Goal: Check status: Check status

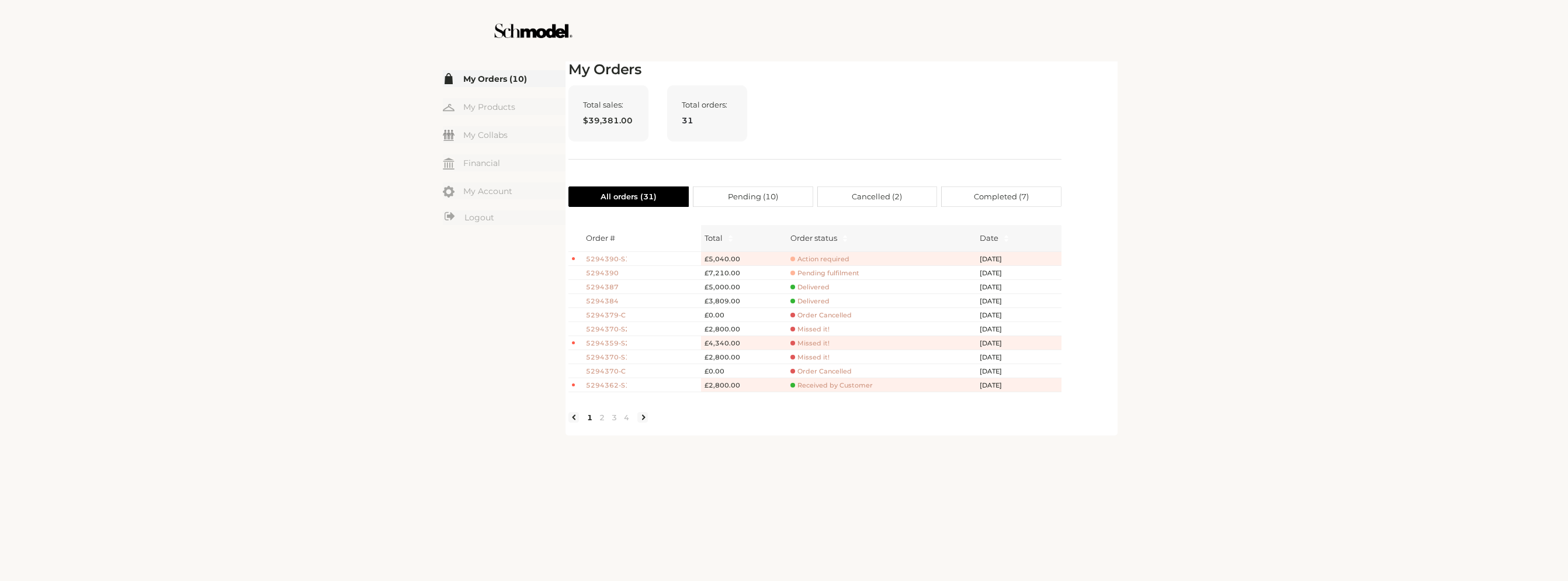
click at [814, 253] on td "Action required" at bounding box center [882, 259] width 189 height 14
click at [821, 258] on span "Action required" at bounding box center [820, 259] width 59 height 9
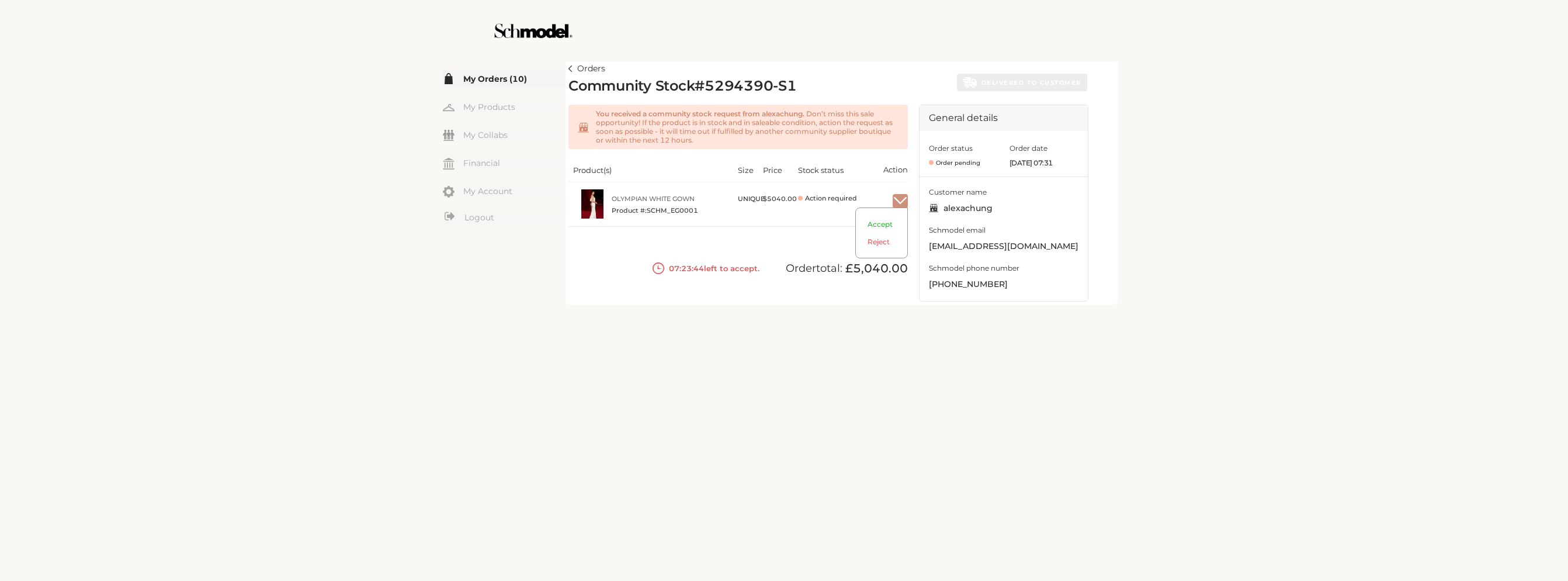
click at [897, 203] on img "button" at bounding box center [900, 201] width 15 height 11
click at [883, 225] on span "Accept" at bounding box center [882, 229] width 51 height 18
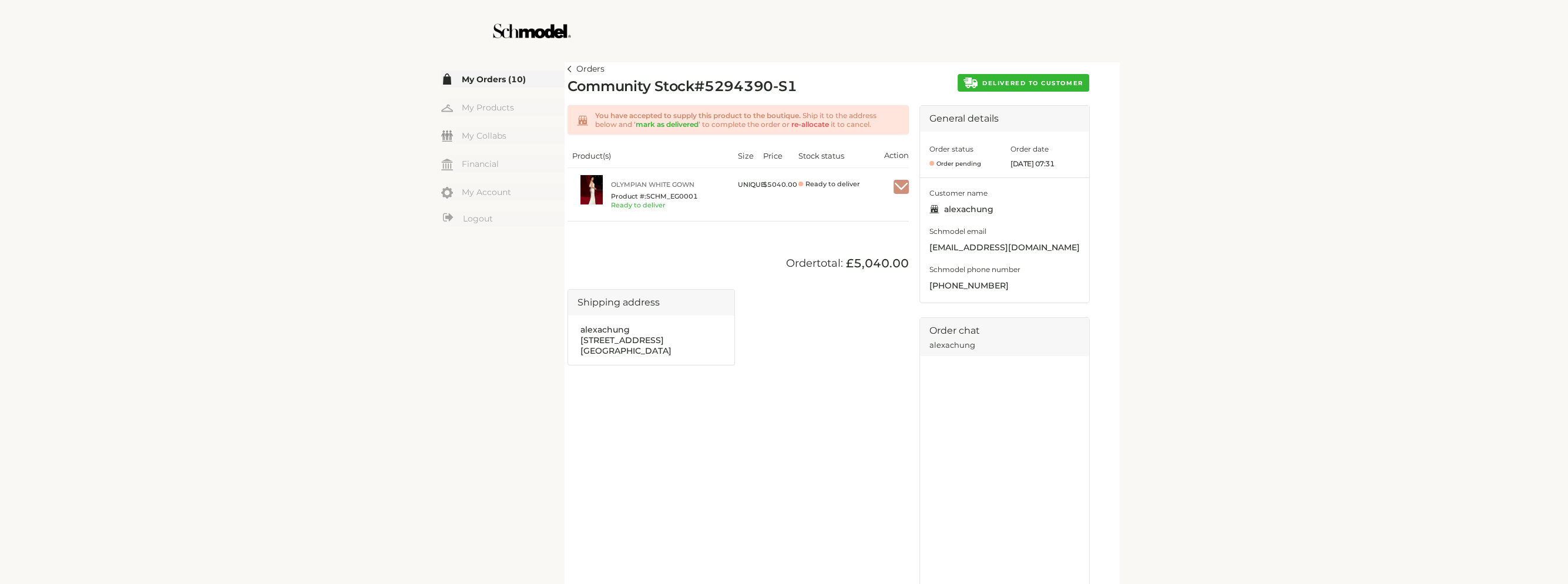
click at [980, 84] on button "DELIVERED TO CUSTOMER" at bounding box center [1022, 83] width 131 height 18
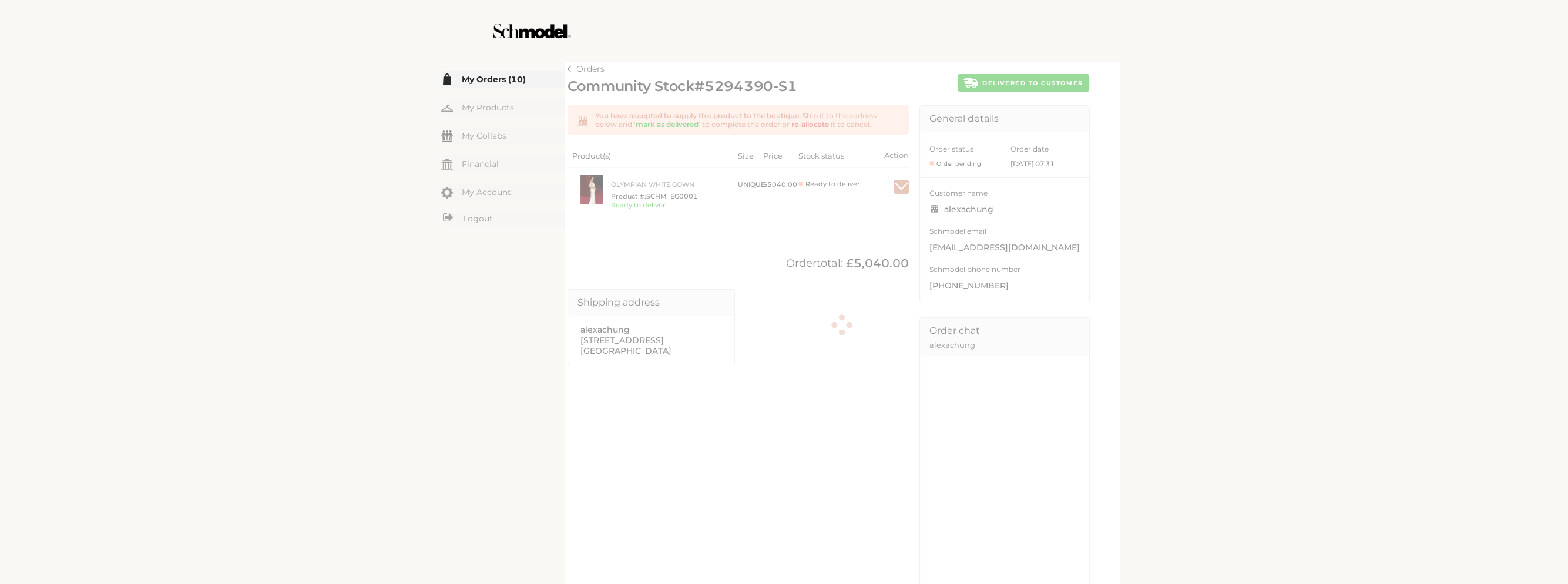
click at [570, 69] on div at bounding box center [841, 327] width 549 height 530
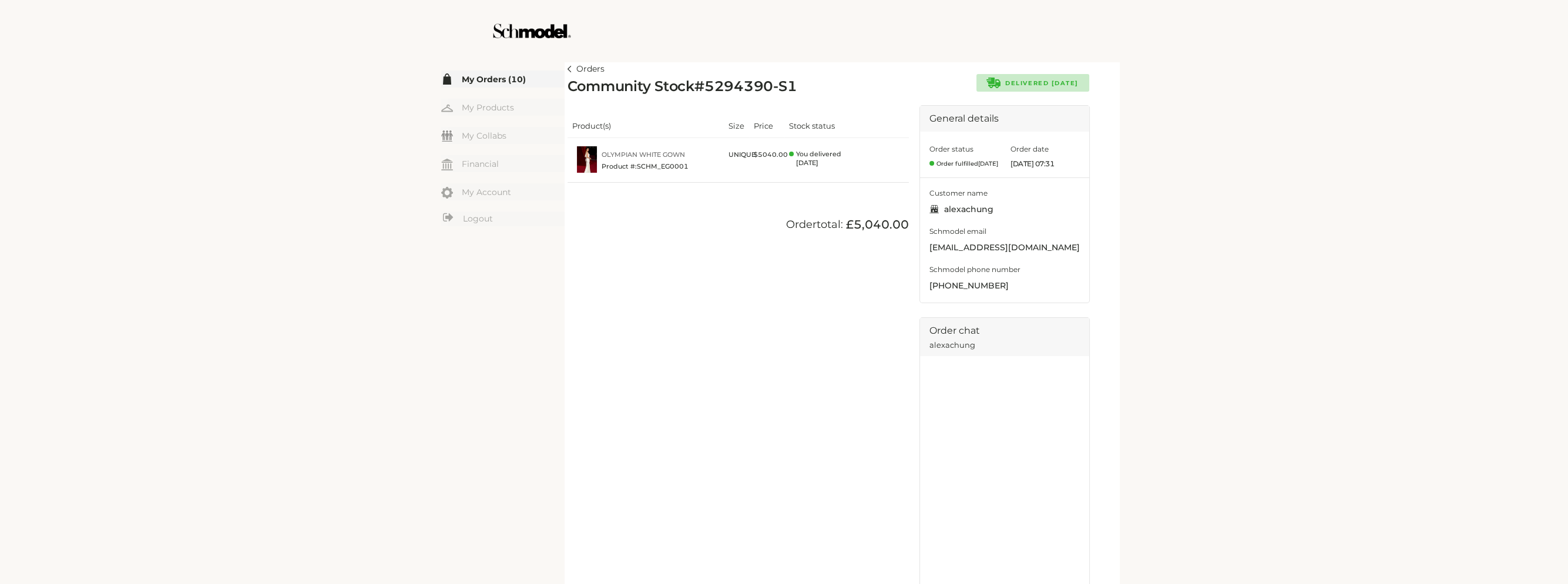
click at [570, 71] on img at bounding box center [569, 69] width 4 height 6
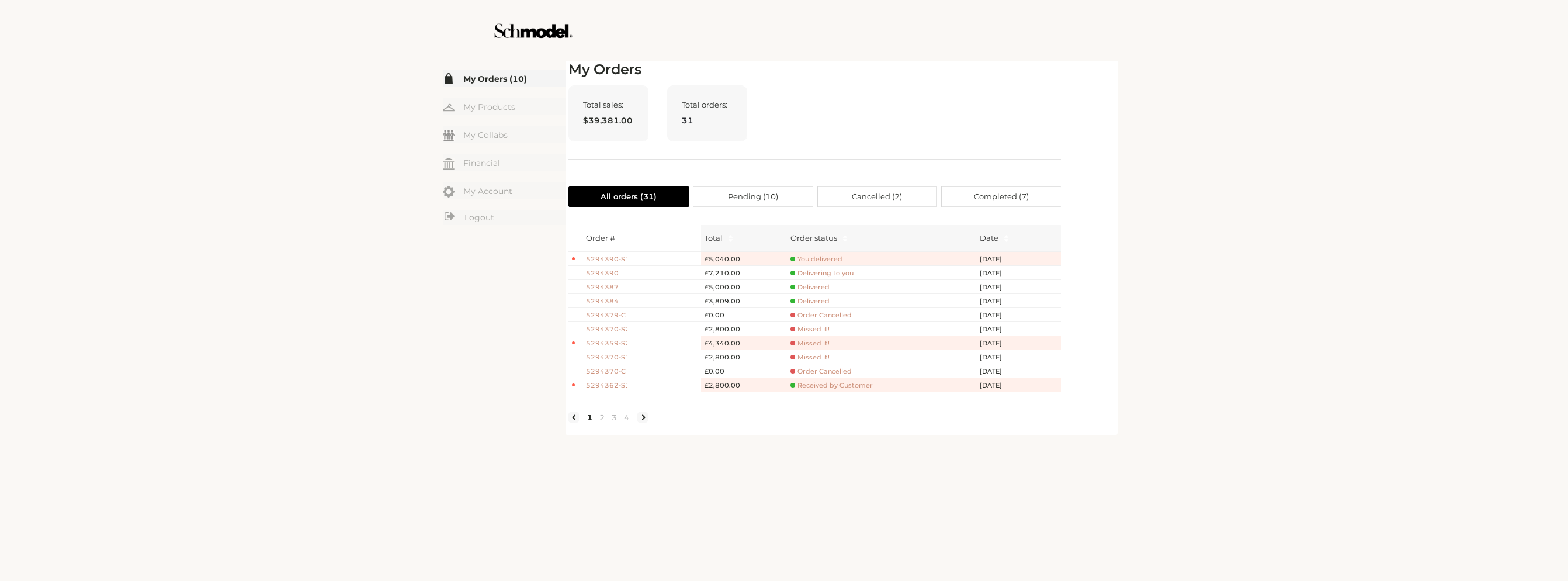
click at [610, 274] on span "5294390" at bounding box center [606, 273] width 41 height 10
click at [832, 270] on span "Delivering to you" at bounding box center [822, 273] width 63 height 9
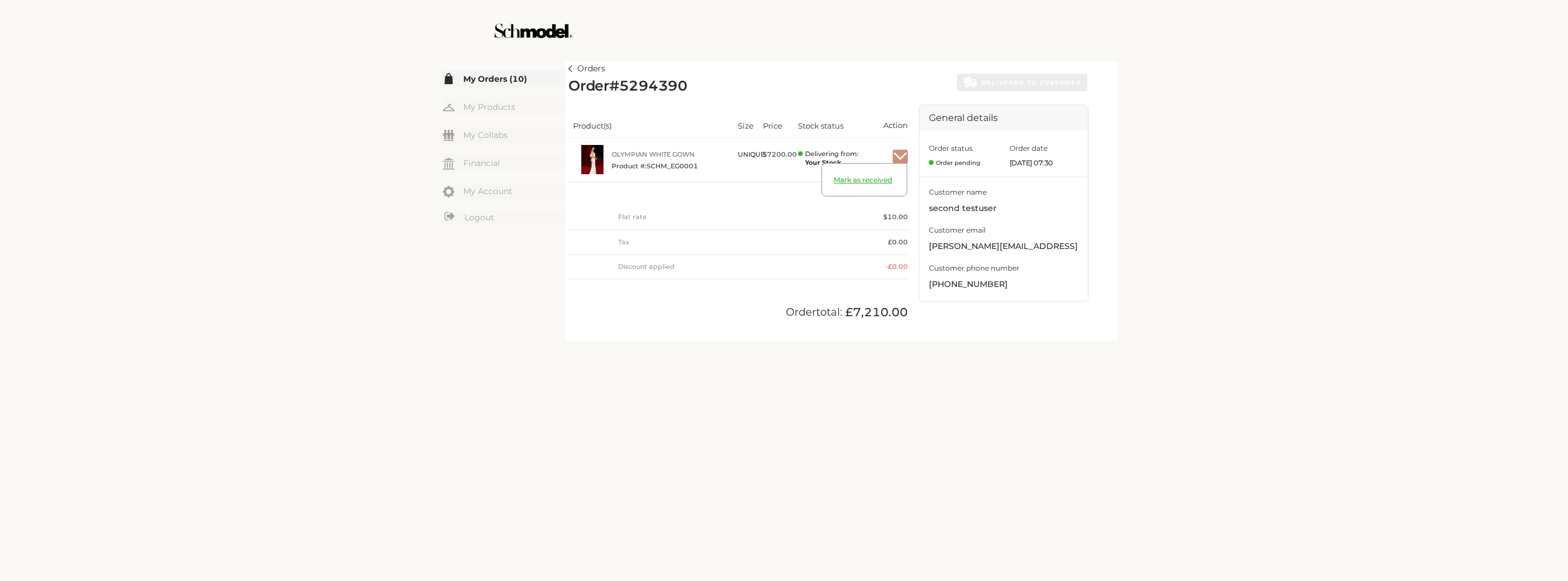
click at [892, 180] on span "Mark as received" at bounding box center [864, 186] width 85 height 20
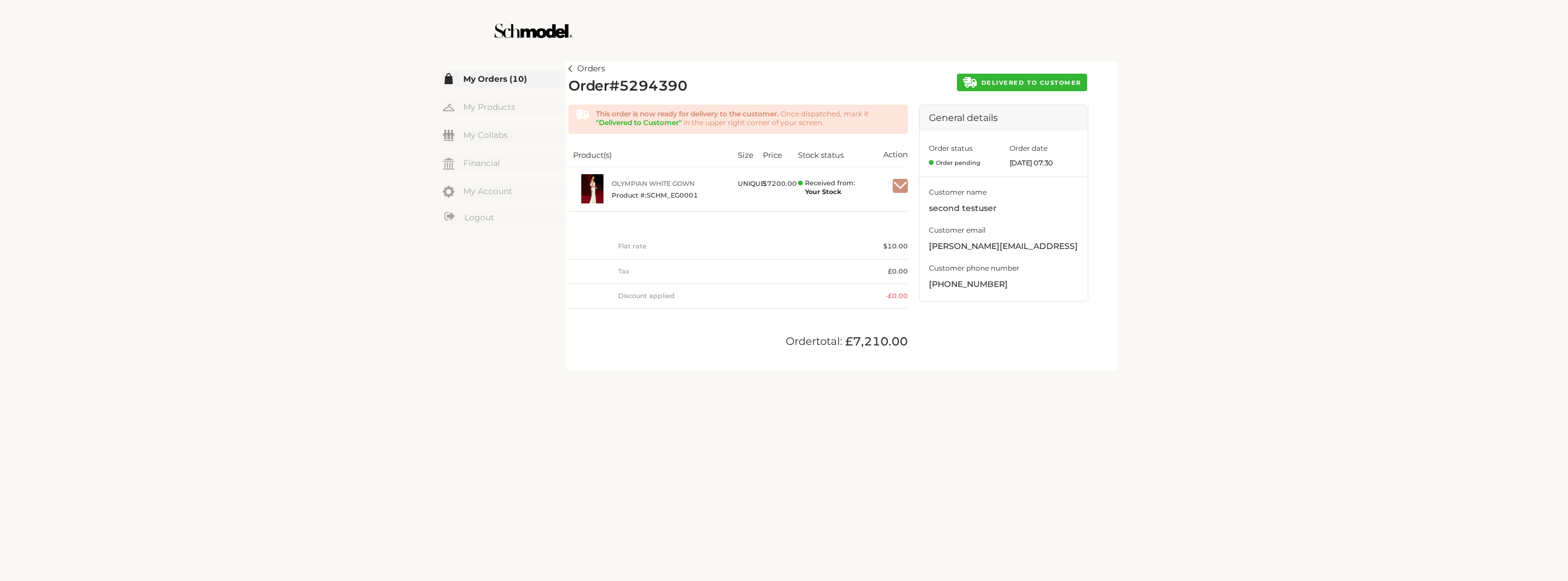
click at [983, 83] on span "DELIVERED TO CUSTOMER" at bounding box center [1032, 83] width 100 height 7
click at [1045, 83] on span "Mark as completed" at bounding box center [1039, 83] width 84 height 7
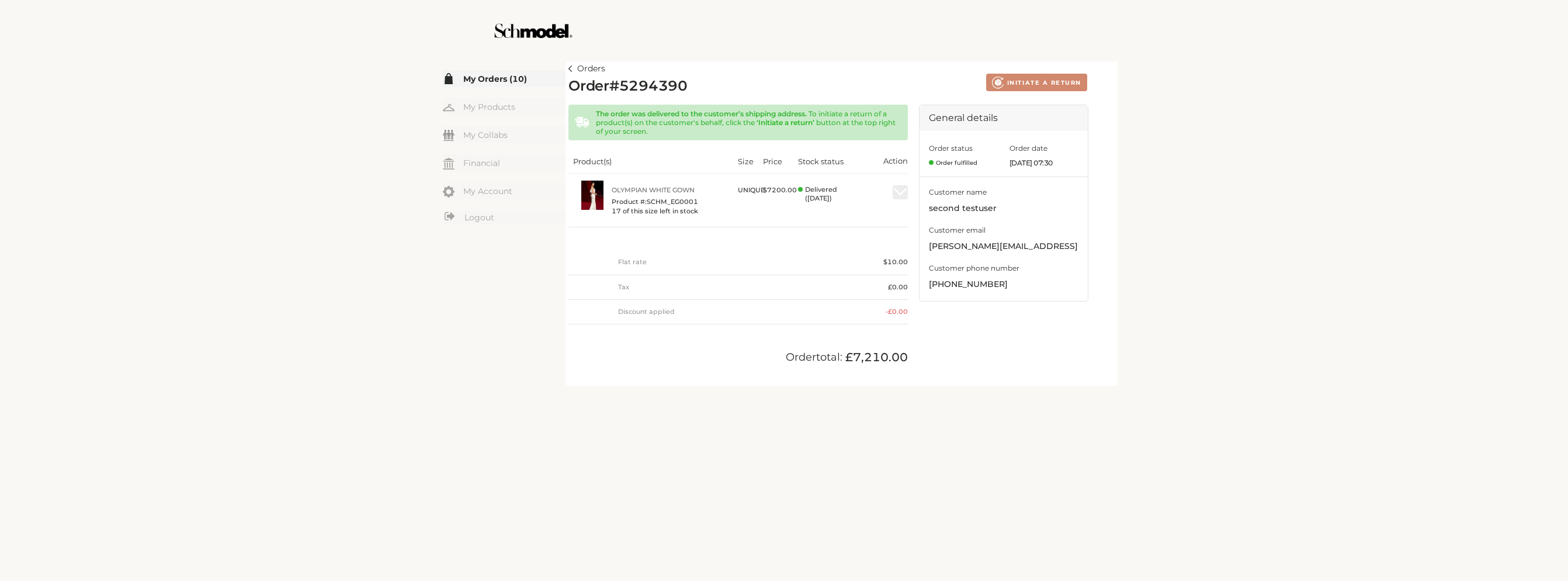
click at [572, 70] on img at bounding box center [570, 68] width 4 height 6
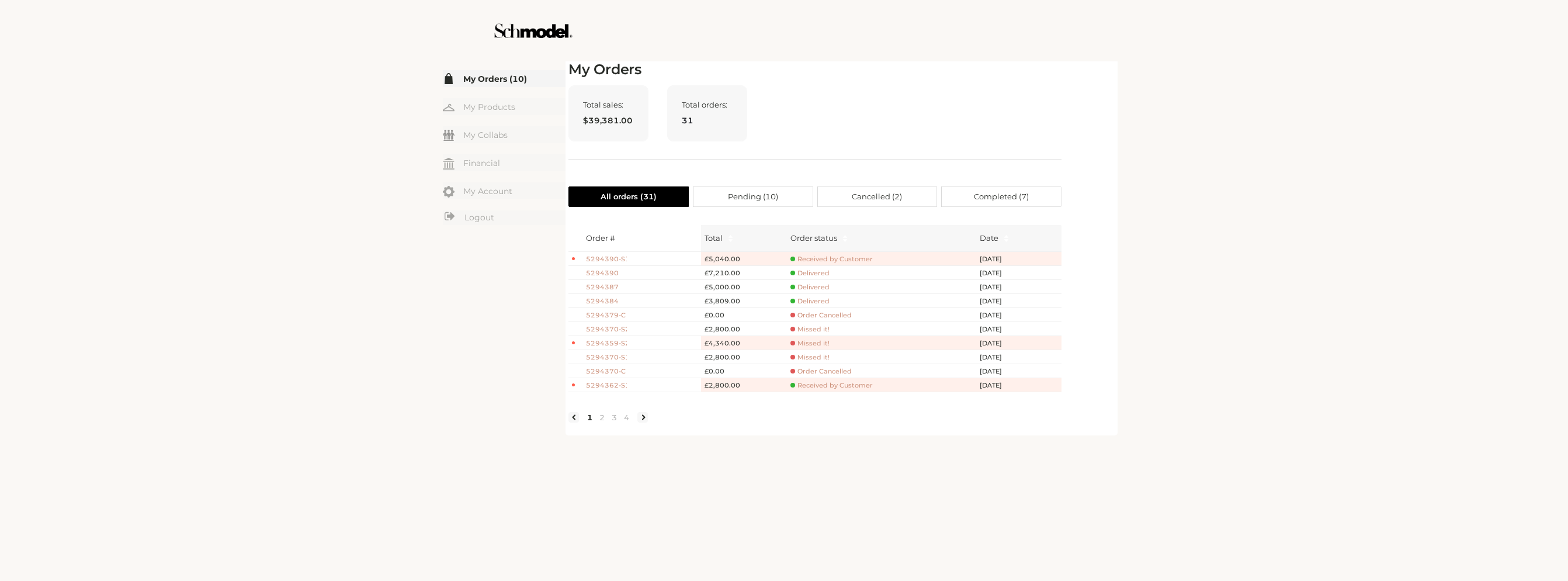
click at [839, 122] on div "Total sales: $39,381.00 Total orders: 31" at bounding box center [815, 123] width 493 height 74
click at [613, 272] on span "5294390" at bounding box center [606, 273] width 41 height 10
click at [811, 274] on span "Delivered" at bounding box center [810, 273] width 39 height 9
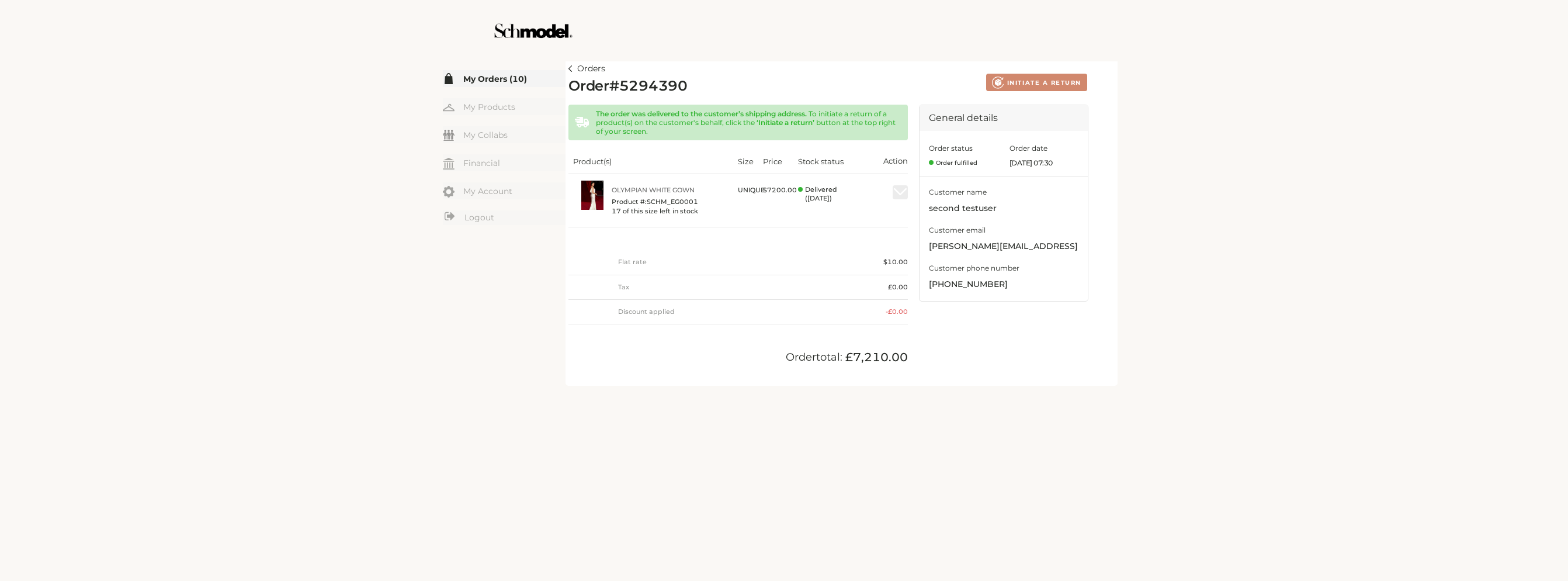
click at [507, 79] on link "My Orders (10)" at bounding box center [503, 79] width 122 height 17
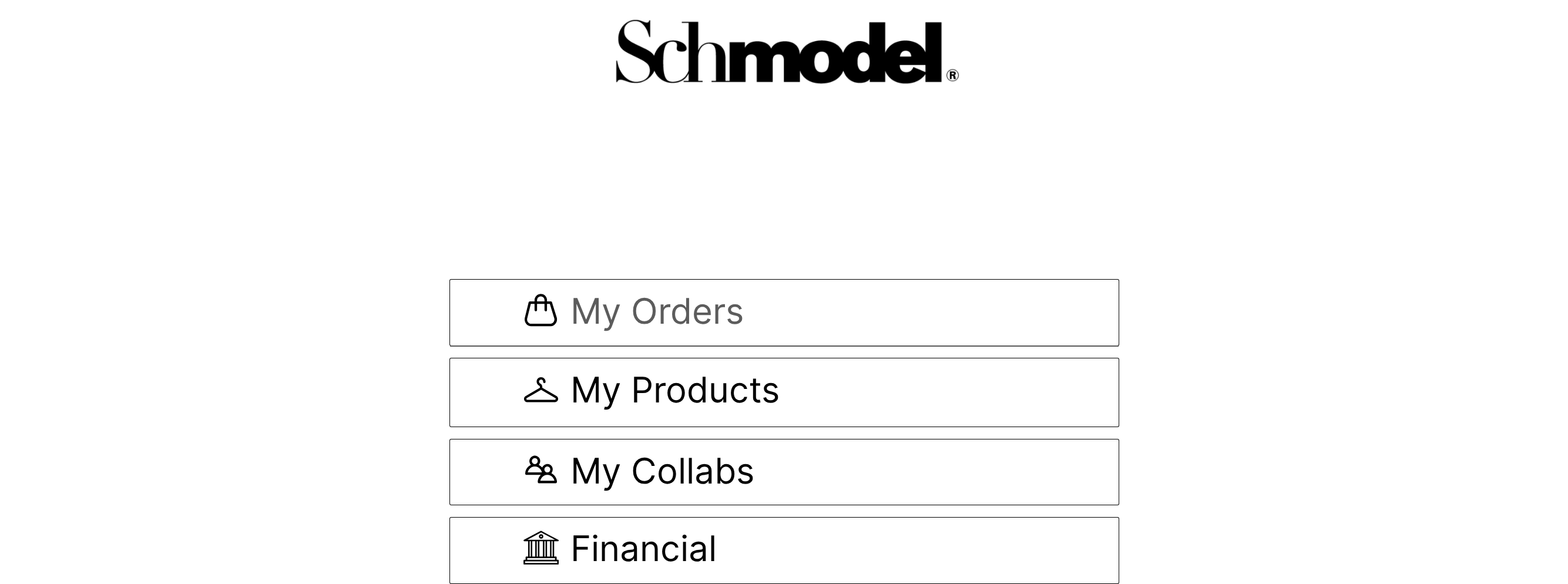
click at [678, 304] on span "My Orders" at bounding box center [656, 313] width 173 height 39
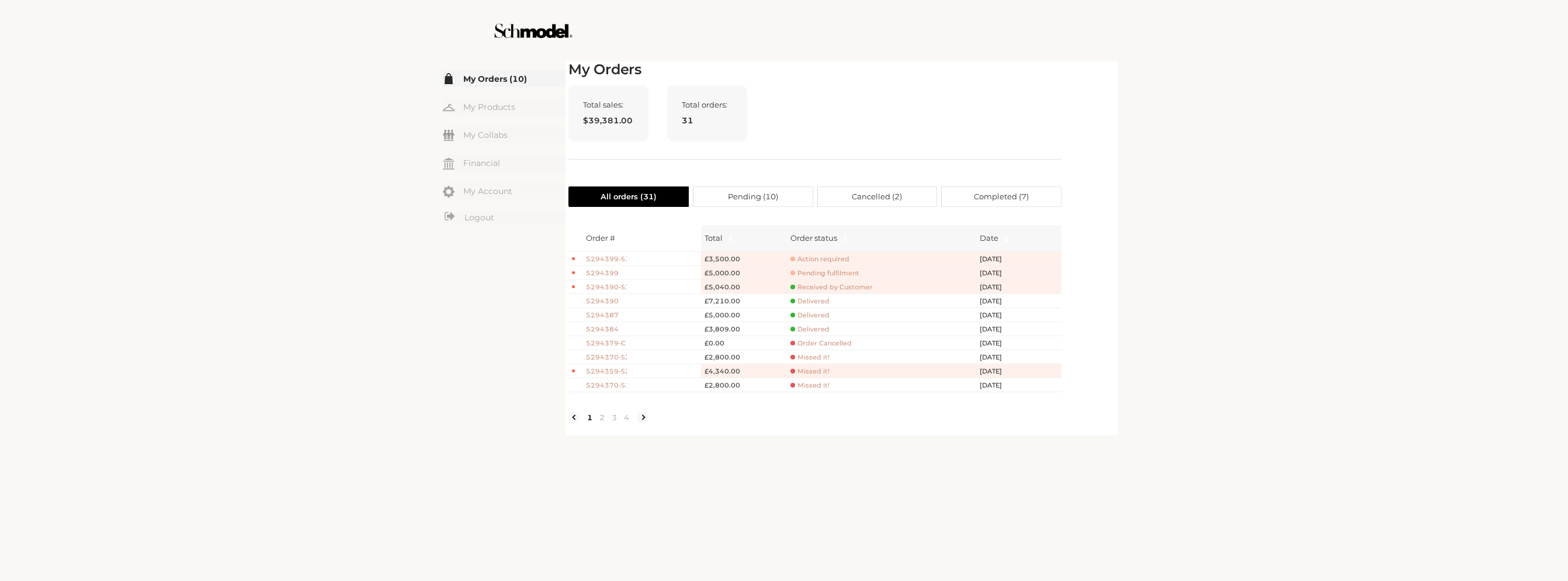
click at [610, 270] on span "5294399" at bounding box center [606, 273] width 41 height 10
